Goal: Find specific page/section: Find specific page/section

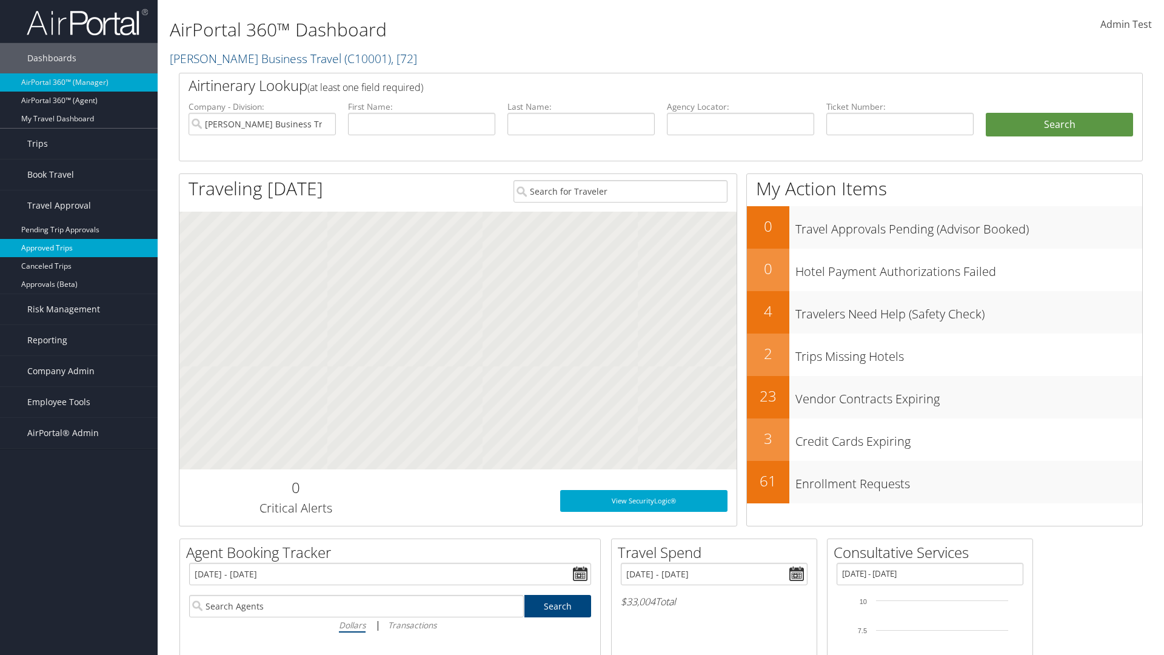
click at [79, 248] on link "Approved Trips" at bounding box center [79, 248] width 158 height 18
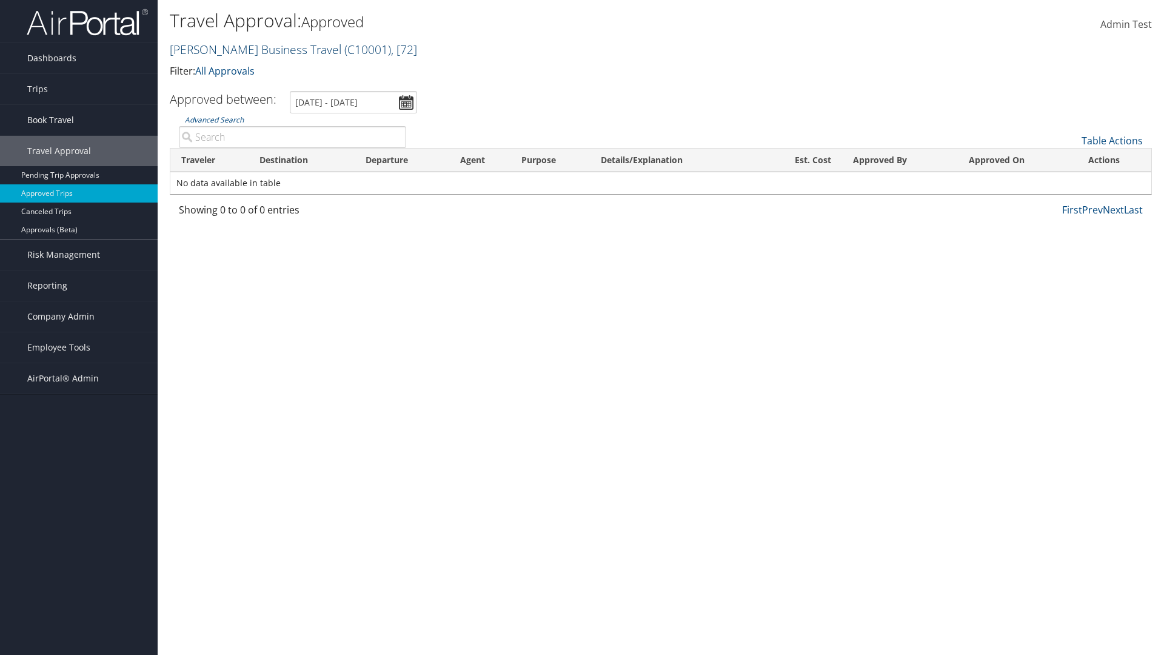
click at [250, 49] on link "[PERSON_NAME] Business Travel ( C10001 ) , [ 72 ]" at bounding box center [293, 49] width 247 height 16
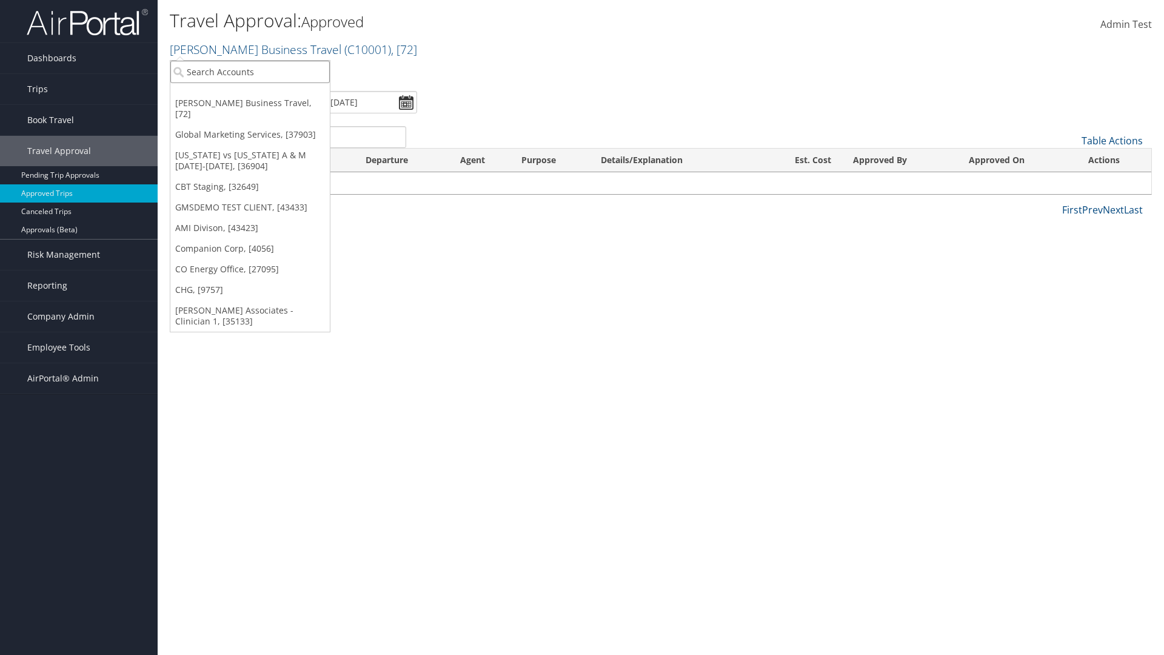
click at [250, 72] on input "search" at bounding box center [250, 72] width 160 height 22
type input "[PERSON_NAME] Business Travel"
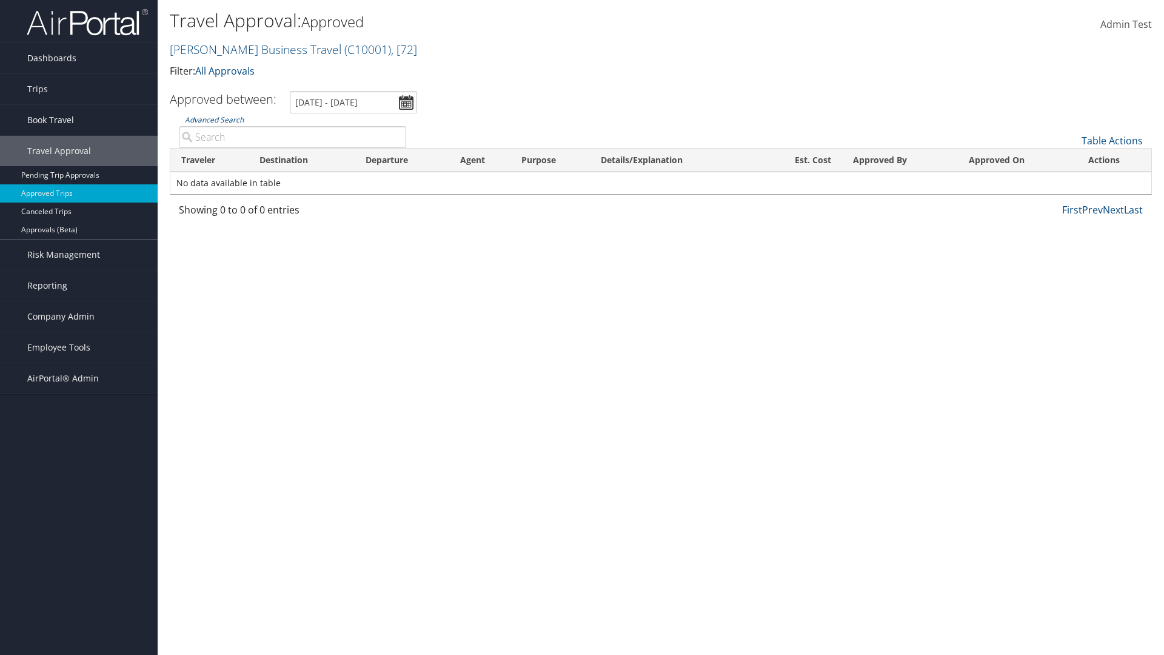
type input "Cameron"
